Goal: Task Accomplishment & Management: Complete application form

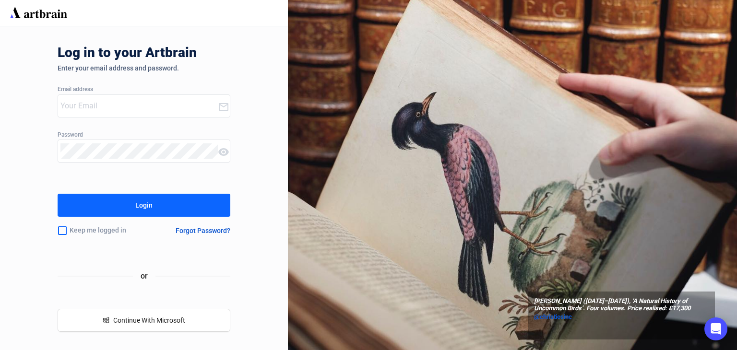
type input "[PERSON_NAME][EMAIL_ADDRESS][DOMAIN_NAME]"
click at [143, 209] on div "Login" at bounding box center [143, 205] width 17 height 15
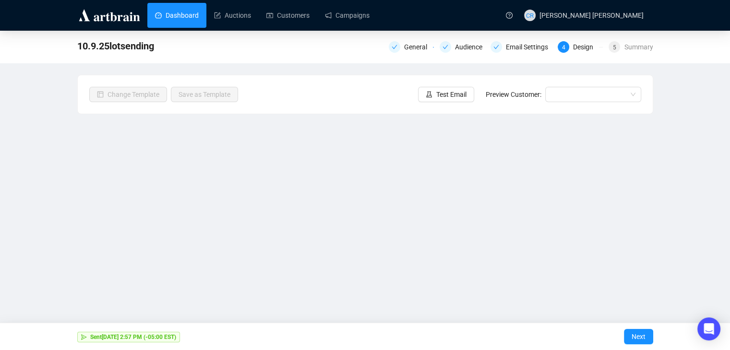
click at [163, 22] on link "Dashboard" at bounding box center [177, 15] width 44 height 25
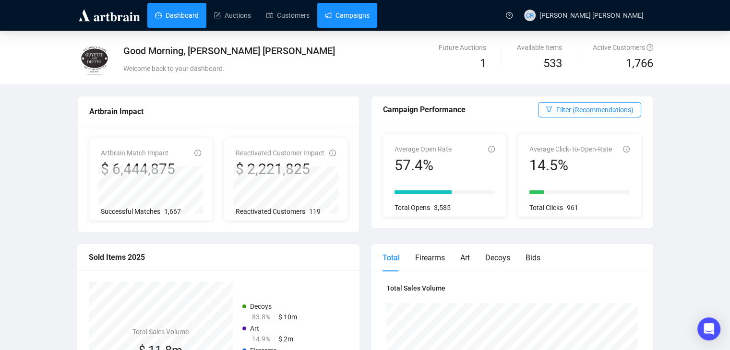
click at [338, 21] on link "Campaigns" at bounding box center [347, 15] width 45 height 25
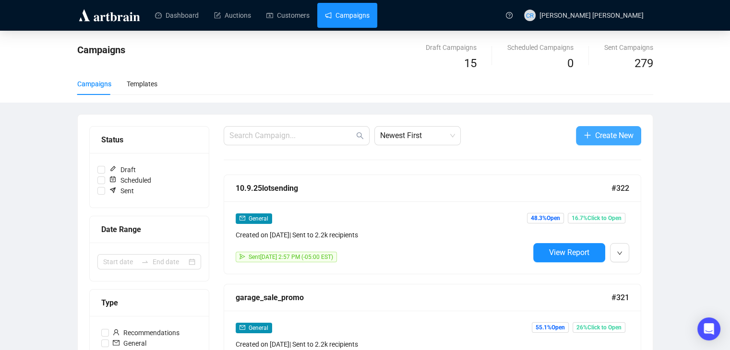
click at [587, 139] on icon "plus" at bounding box center [587, 135] width 8 height 8
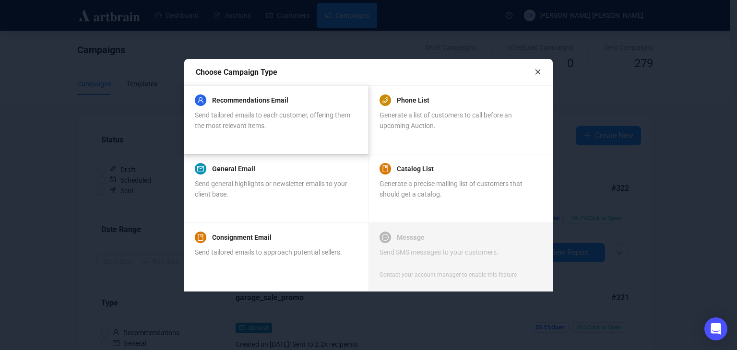
click at [321, 131] on div "Recommendations Email Send tailored emails to each customer, offering them the …" at bounding box center [276, 119] width 162 height 46
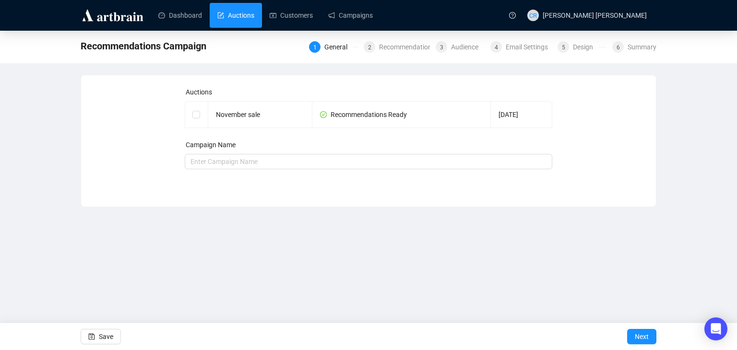
click at [228, 4] on link "Auctions" at bounding box center [235, 15] width 37 height 25
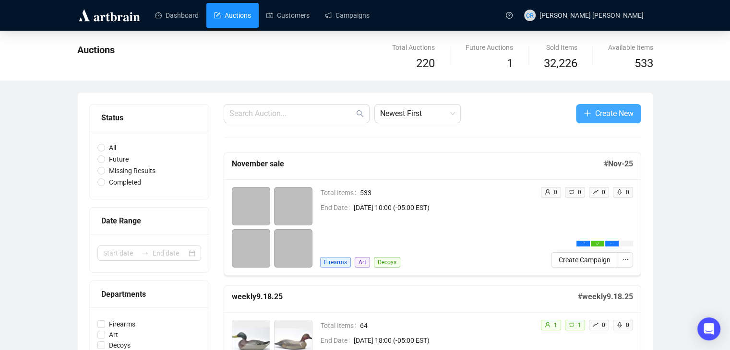
click at [629, 110] on span "Create New" at bounding box center [614, 113] width 38 height 12
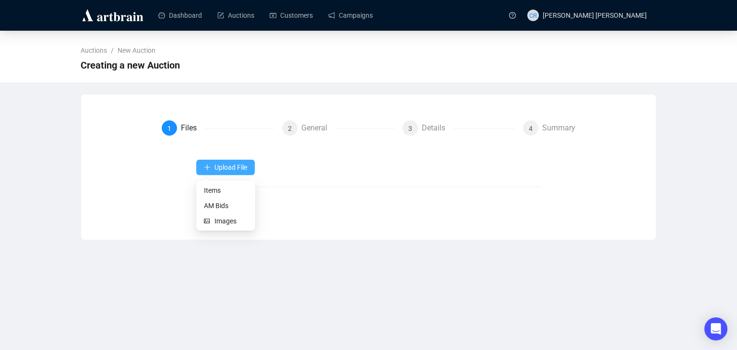
click at [212, 164] on button "Upload File" at bounding box center [225, 167] width 59 height 15
click at [223, 194] on span "Items" at bounding box center [226, 190] width 44 height 11
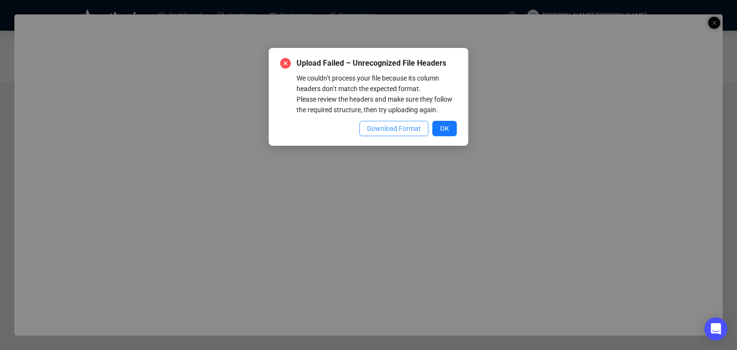
click at [419, 135] on button "Download Format" at bounding box center [393, 128] width 69 height 15
click at [442, 124] on span "OK" at bounding box center [444, 128] width 9 height 11
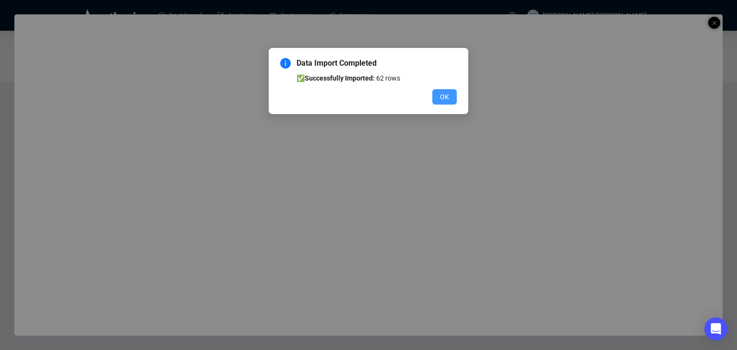
click at [443, 101] on span "OK" at bounding box center [444, 97] width 9 height 11
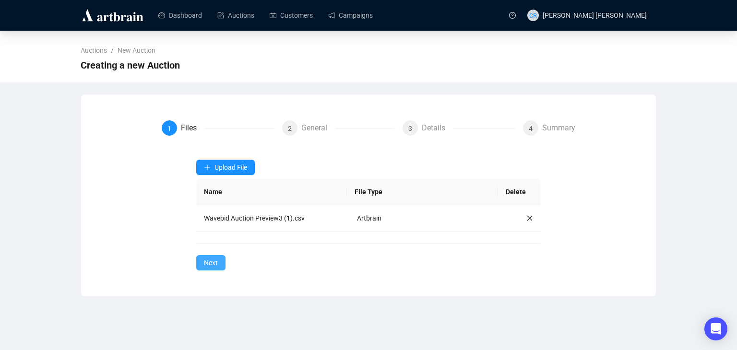
click at [212, 260] on span "Next" at bounding box center [211, 263] width 14 height 11
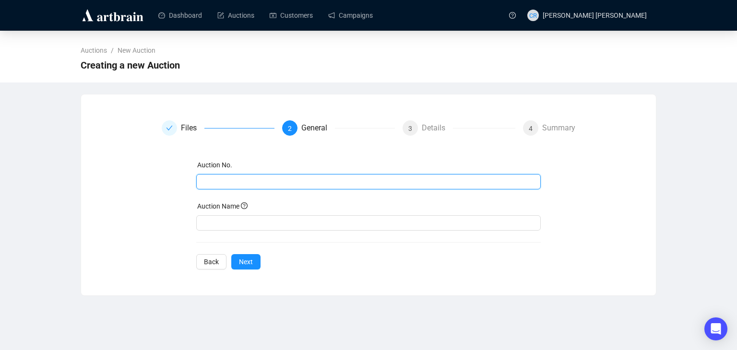
click at [242, 184] on input "text" at bounding box center [367, 182] width 331 height 11
type input "weekly10.16"
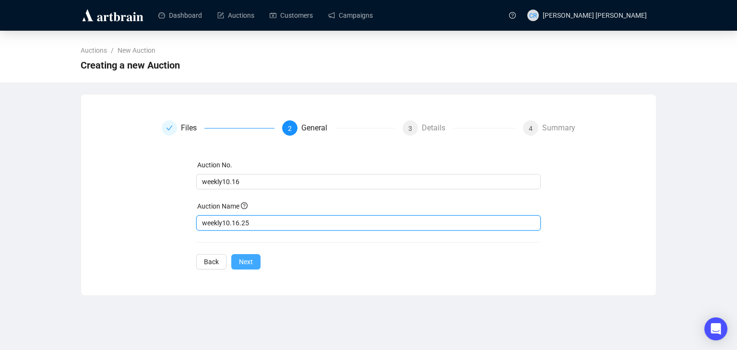
type input "weekly10.16.25"
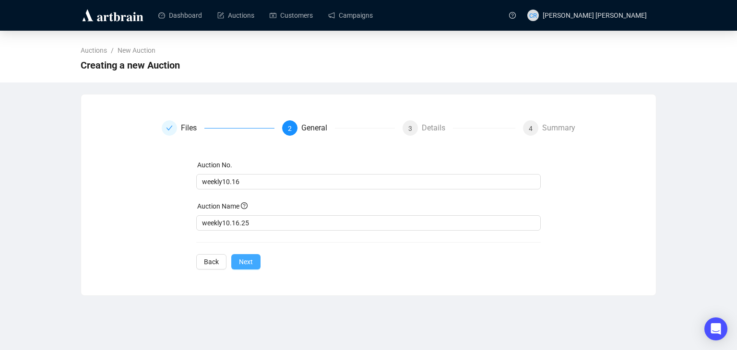
click at [241, 263] on span "Next" at bounding box center [246, 262] width 14 height 11
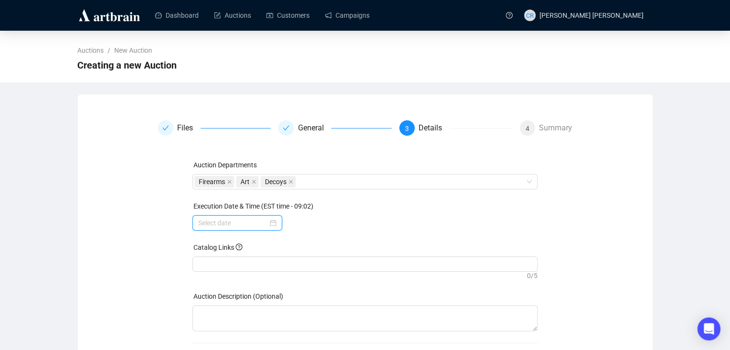
click at [226, 226] on input at bounding box center [233, 223] width 70 height 11
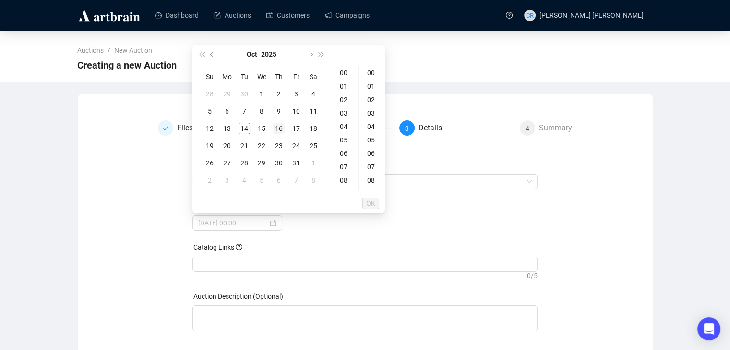
click at [274, 124] on div "16" at bounding box center [279, 129] width 12 height 12
click at [341, 187] on div "19" at bounding box center [344, 183] width 23 height 13
type input "[DATE] 19:00"
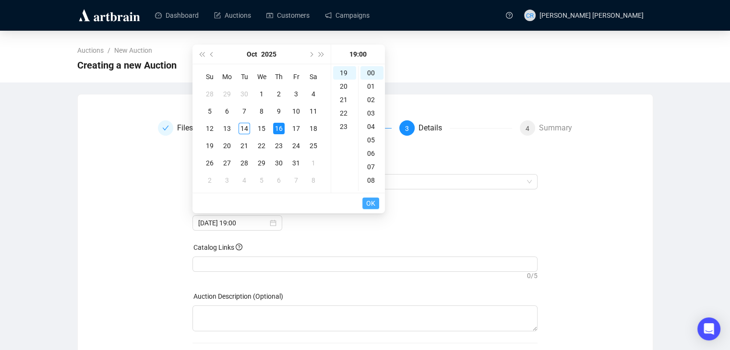
click at [376, 199] on button "OK" at bounding box center [370, 204] width 17 height 12
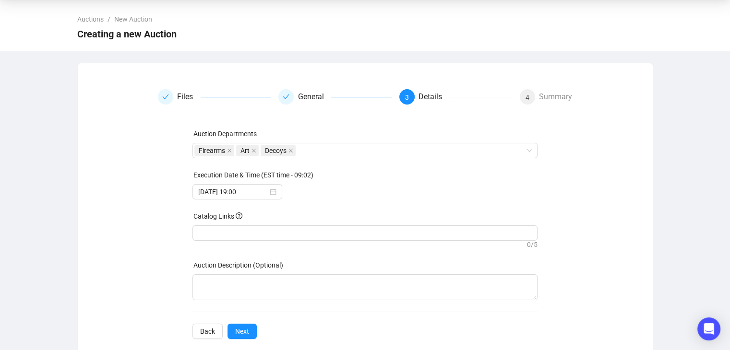
scroll to position [47, 0]
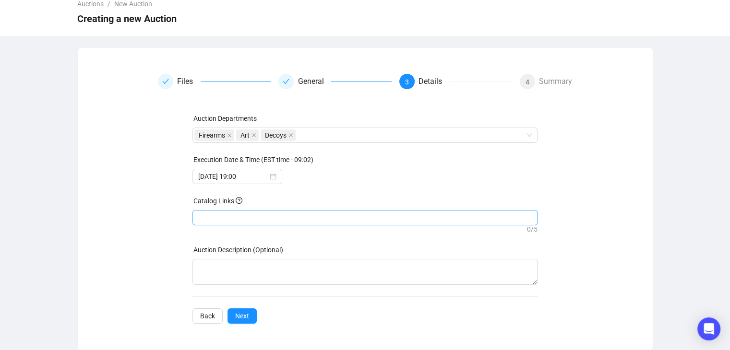
click at [252, 215] on div at bounding box center [364, 217] width 341 height 13
drag, startPoint x: 252, startPoint y: 215, endPoint x: 231, endPoint y: 214, distance: 20.6
click at [231, 214] on div at bounding box center [364, 217] width 341 height 13
paste input "[URL][DOMAIN_NAME]"
type input "[URL][DOMAIN_NAME]"
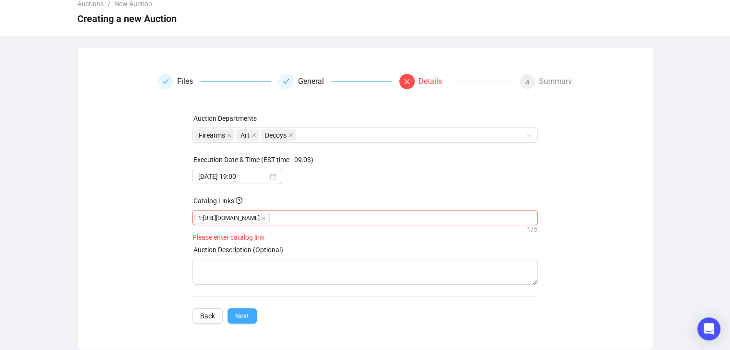
click at [238, 322] on button "Next" at bounding box center [241, 315] width 29 height 15
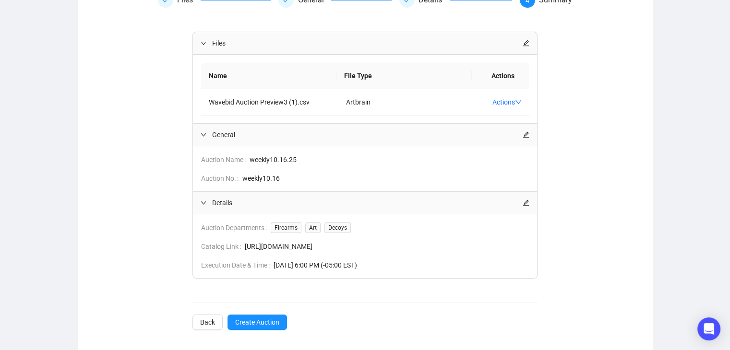
scroll to position [133, 0]
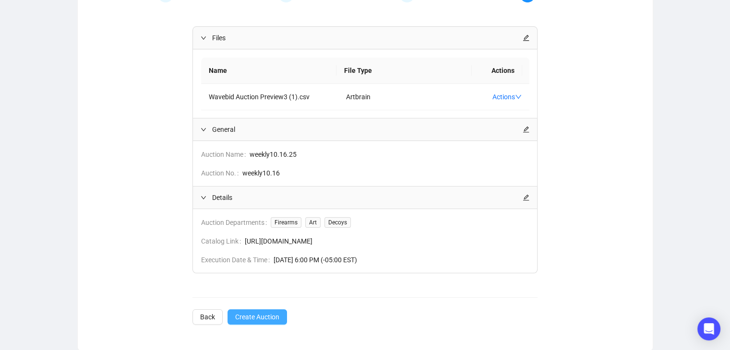
click at [253, 317] on span "Create Auction" at bounding box center [257, 317] width 44 height 11
